Goal: Transaction & Acquisition: Purchase product/service

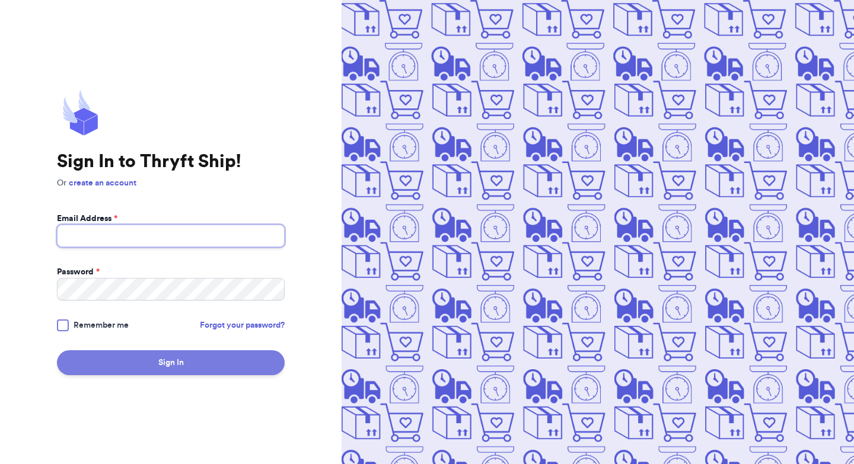
type input "[EMAIL_ADDRESS][DOMAIN_NAME]"
click at [167, 370] on button "Sign In" at bounding box center [171, 362] width 228 height 25
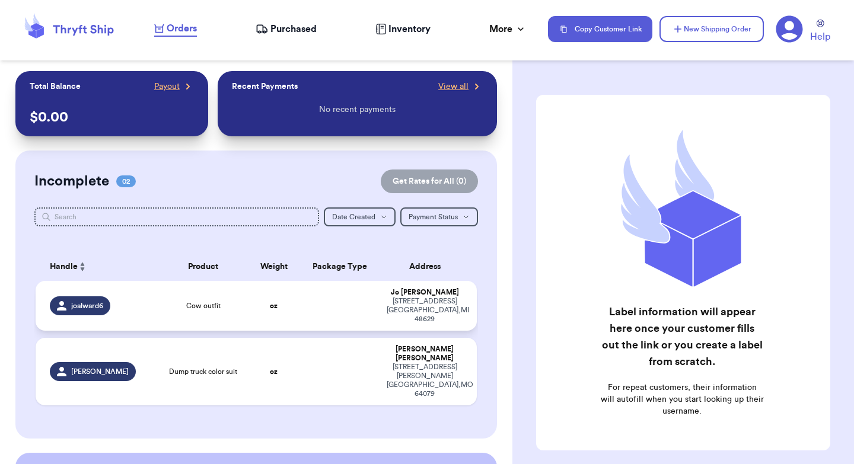
click at [130, 297] on div "joalward6" at bounding box center [101, 305] width 102 height 19
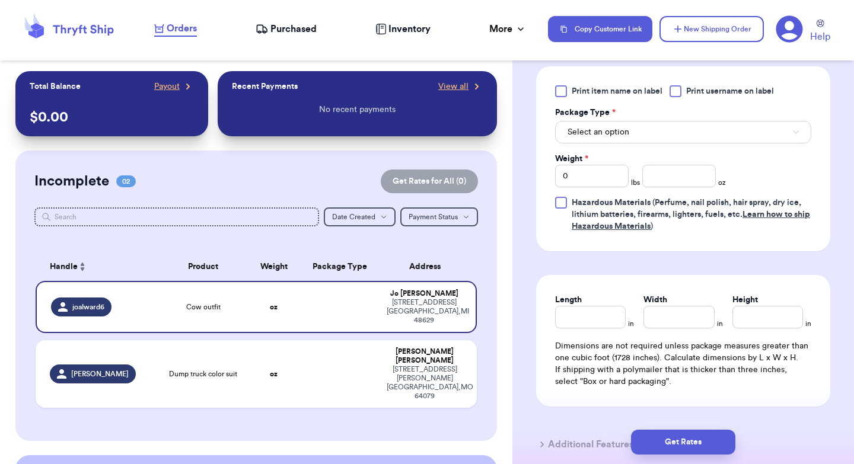
scroll to position [528, 0]
click at [628, 138] on button "Select an option" at bounding box center [683, 131] width 256 height 23
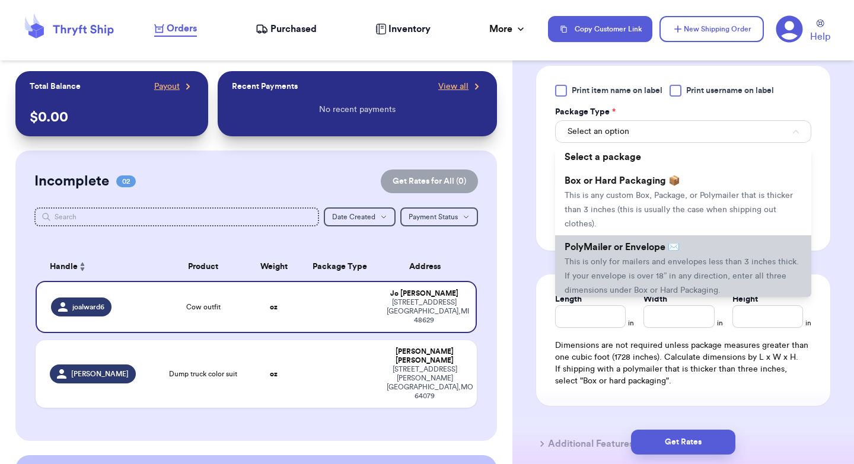
click at [639, 260] on li "PolyMailer or Envelope ✉️ This is only for mailers and envelopes less than 3 in…" at bounding box center [683, 268] width 256 height 66
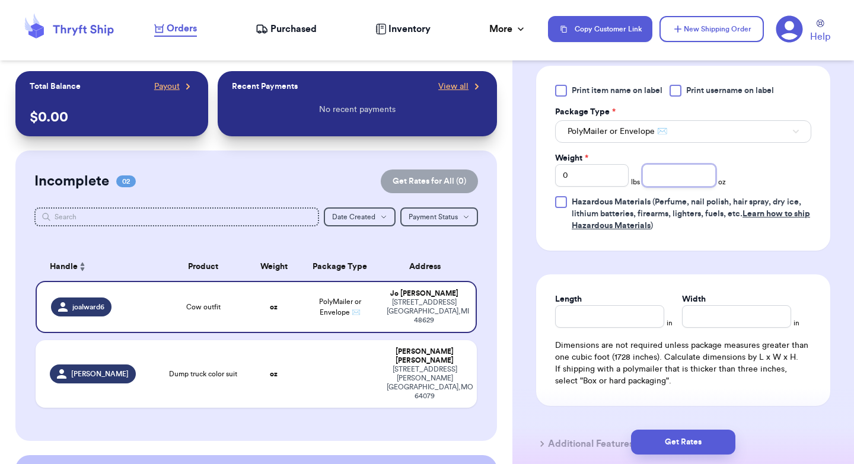
click at [662, 177] on input "number" at bounding box center [679, 175] width 74 height 23
type input "8"
click at [581, 314] on input "Length" at bounding box center [609, 316] width 109 height 23
type input "10"
type input "8"
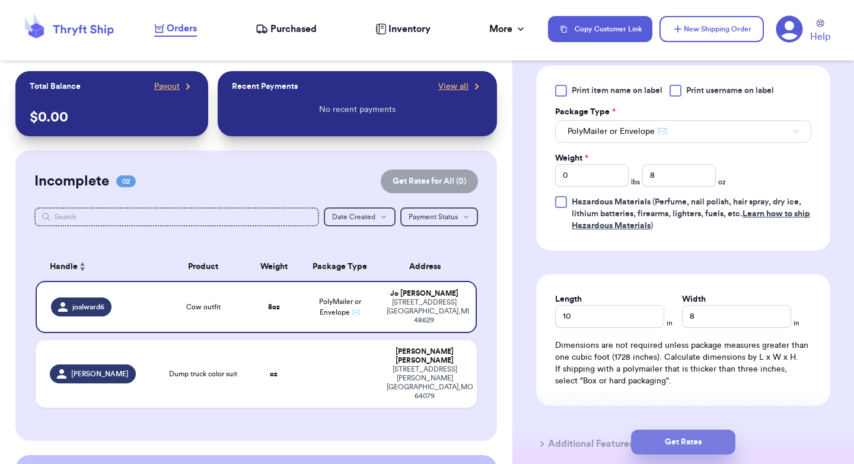
click at [701, 434] on button "Get Rates" at bounding box center [683, 442] width 104 height 25
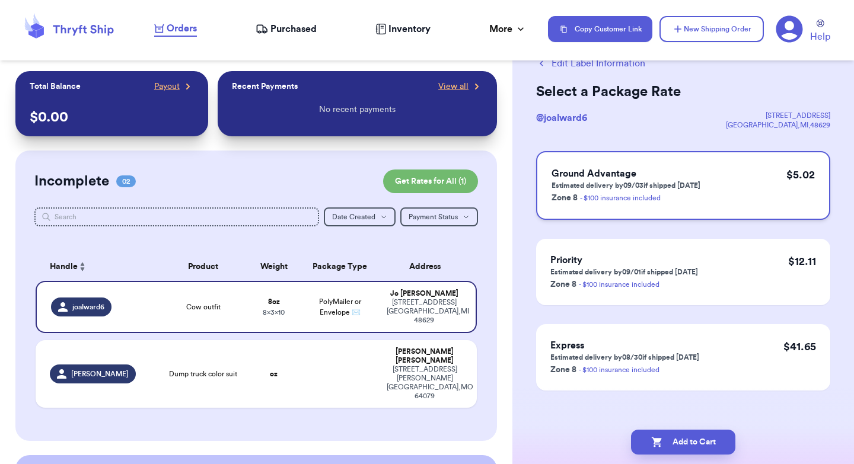
scroll to position [43, 0]
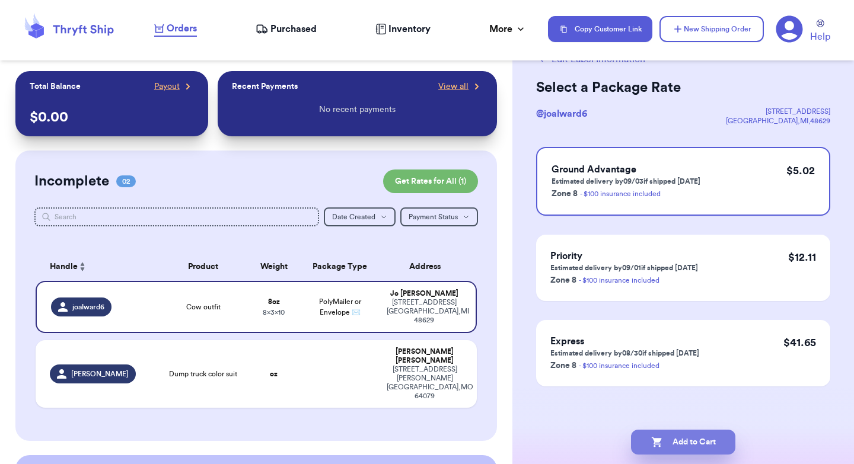
click at [690, 448] on button "Add to Cart" at bounding box center [683, 442] width 104 height 25
checkbox input "true"
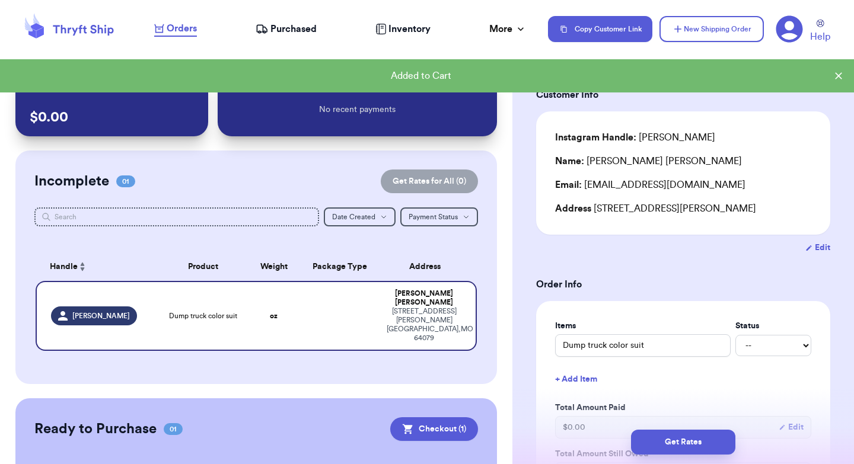
scroll to position [84, 0]
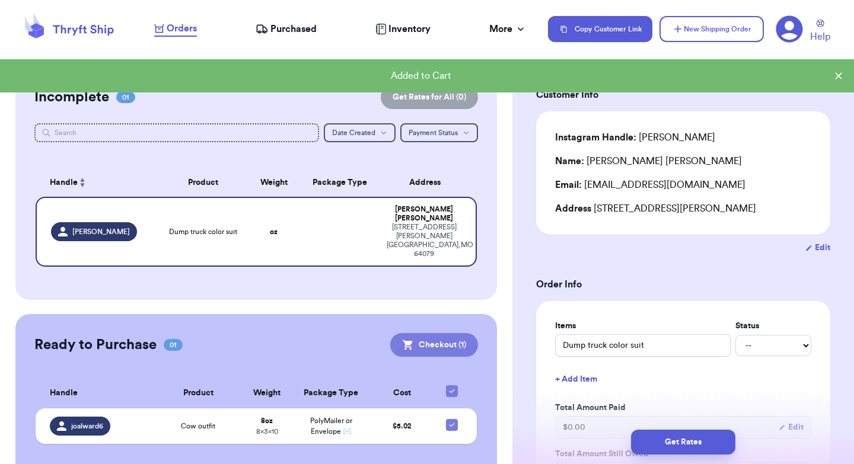
click at [421, 333] on button "Checkout ( 1 )" at bounding box center [434, 345] width 88 height 24
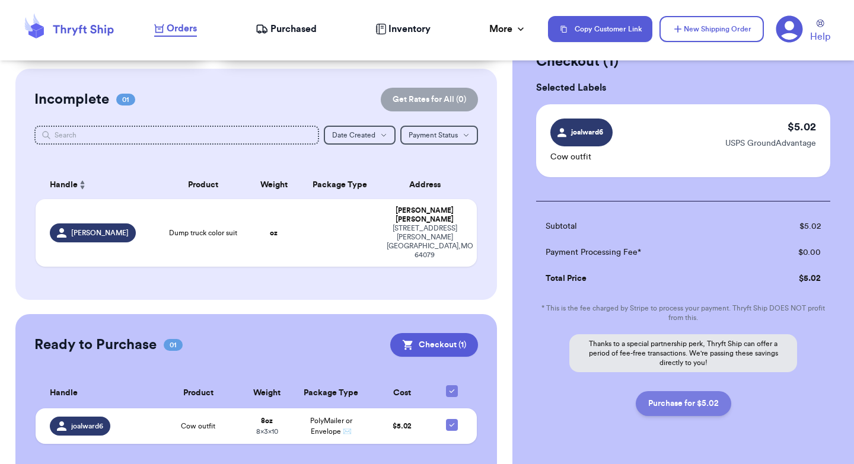
click at [685, 405] on button "Purchase for $5.02" at bounding box center [682, 403] width 95 height 25
checkbox input "false"
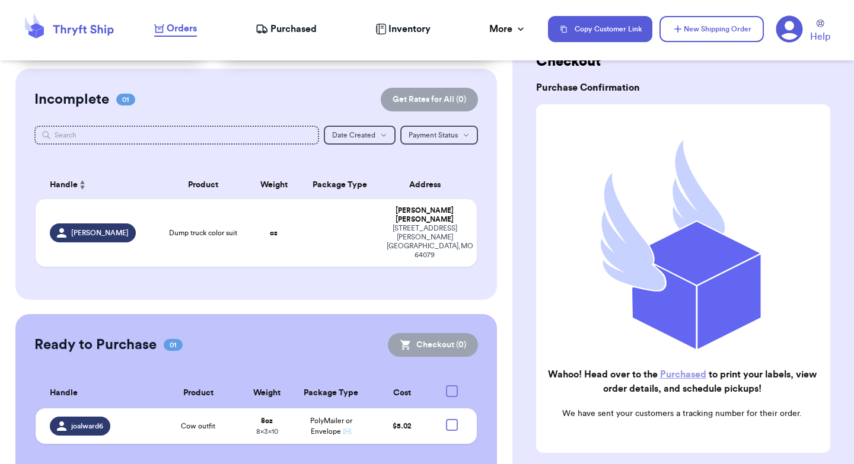
checkbox input "true"
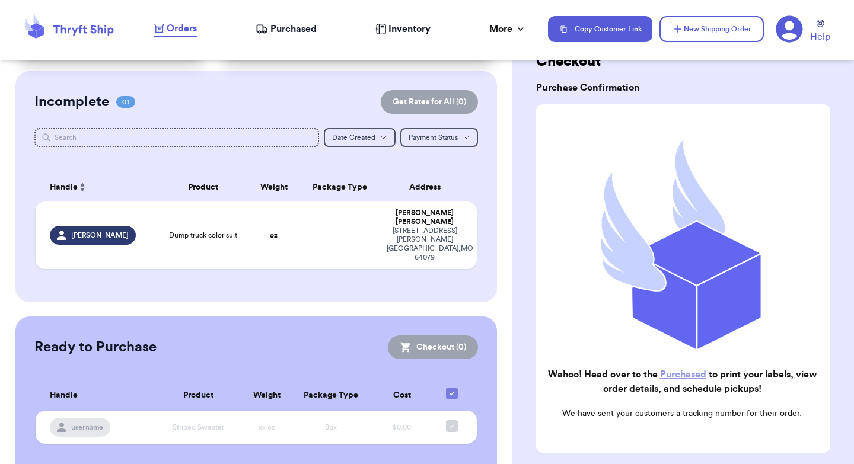
click at [286, 28] on span "Purchased" at bounding box center [293, 29] width 46 height 14
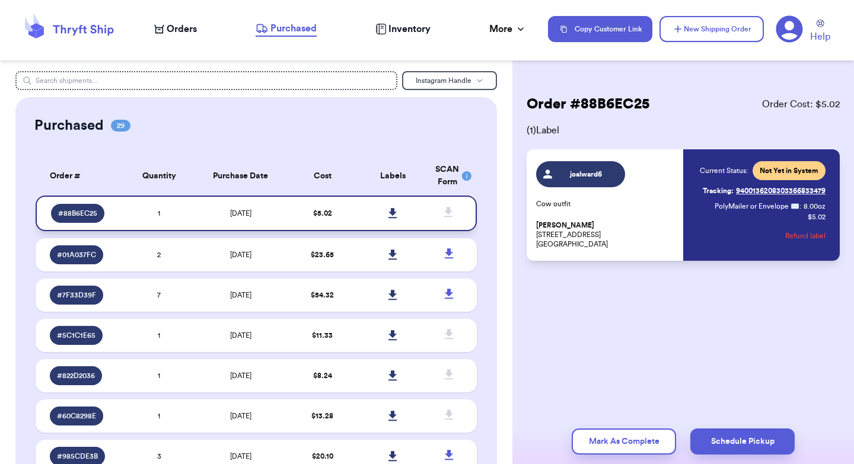
click at [395, 212] on icon at bounding box center [392, 213] width 9 height 11
